Goal: Find specific page/section: Find specific page/section

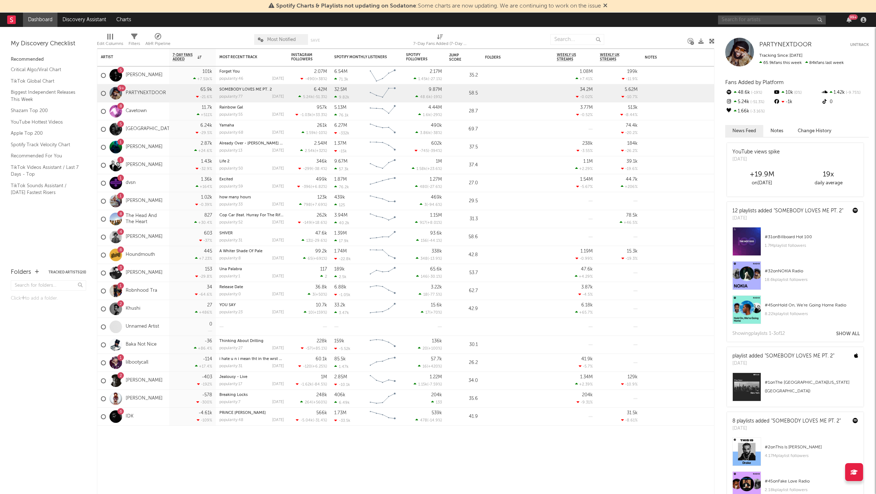
drag, startPoint x: 0, startPoint y: 0, endPoint x: 744, endPoint y: 20, distance: 744.1
click at [744, 20] on input "text" at bounding box center [772, 19] width 108 height 9
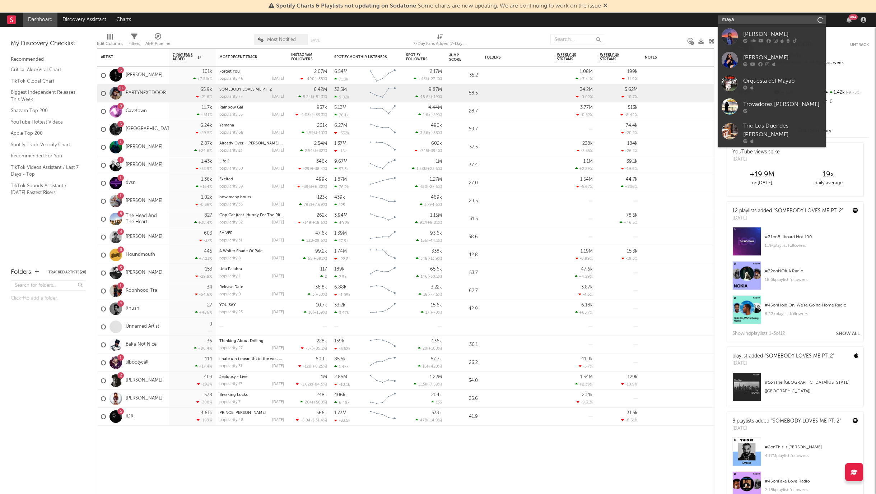
type input "[PERSON_NAME]"
click at [758, 31] on div "[PERSON_NAME]" at bounding box center [782, 34] width 79 height 9
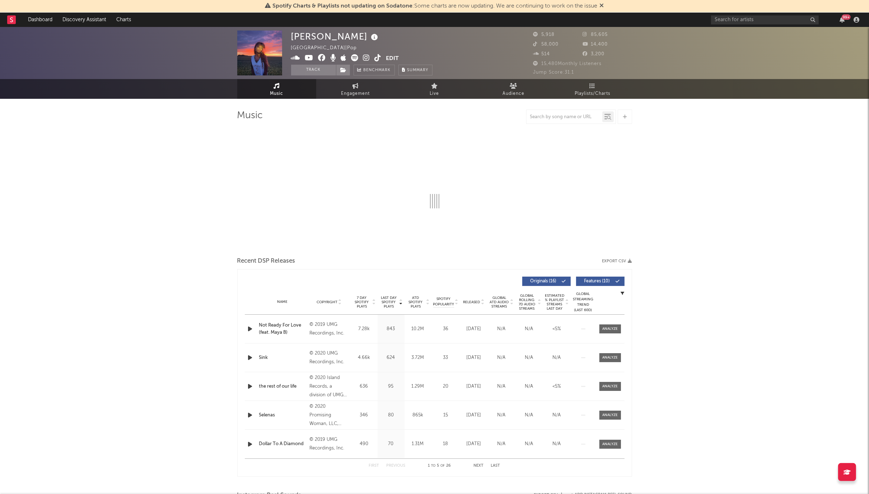
select select "6m"
